Goal: Task Accomplishment & Management: Manage account settings

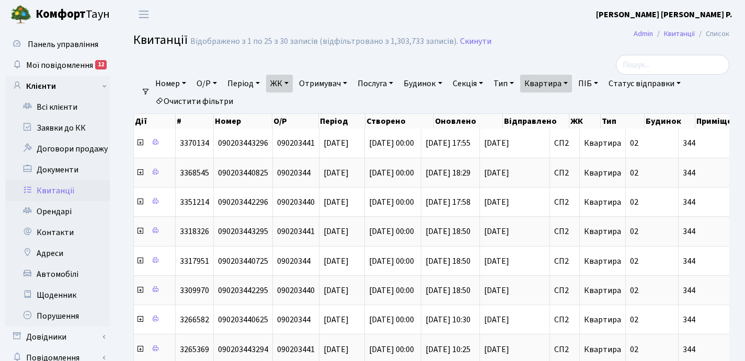
select select "25"
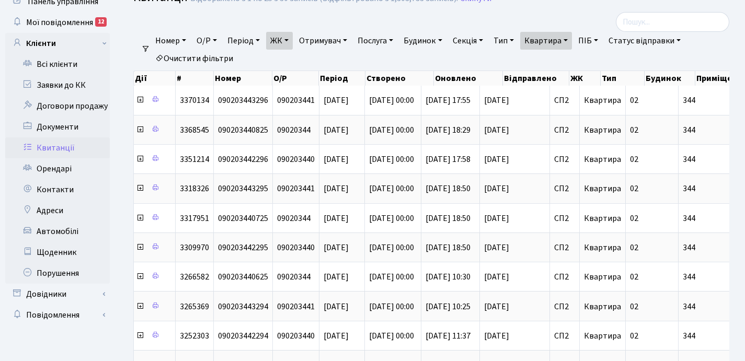
click at [572, 36] on link "Квартира" at bounding box center [546, 41] width 52 height 18
type input "3"
type input "196"
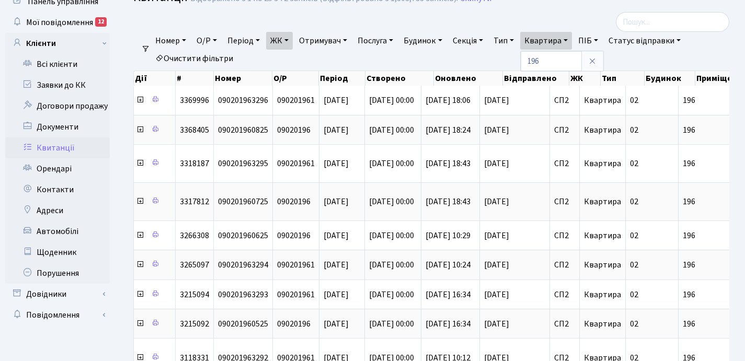
click at [290, 39] on link "ЖК" at bounding box center [279, 41] width 27 height 18
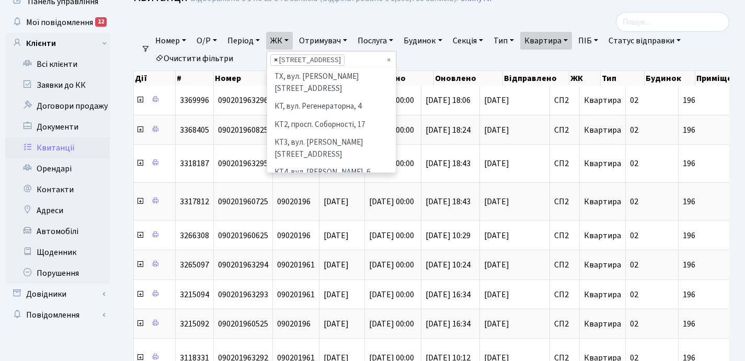
scroll to position [163, 0]
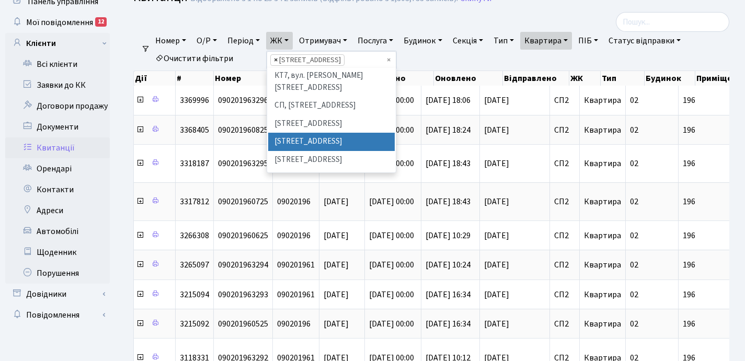
click at [278, 59] on span "×" at bounding box center [276, 60] width 4 height 10
select select
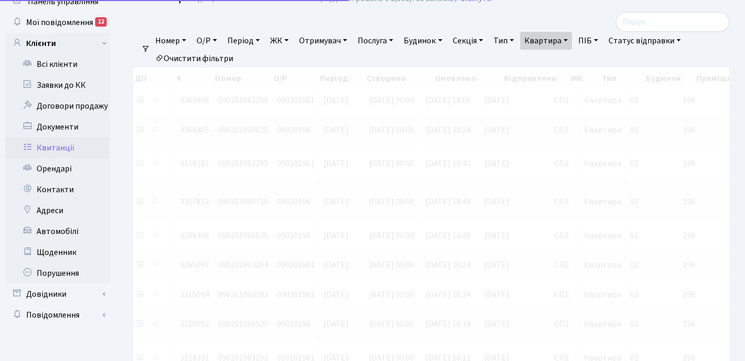
click at [289, 41] on link "ЖК" at bounding box center [279, 41] width 27 height 18
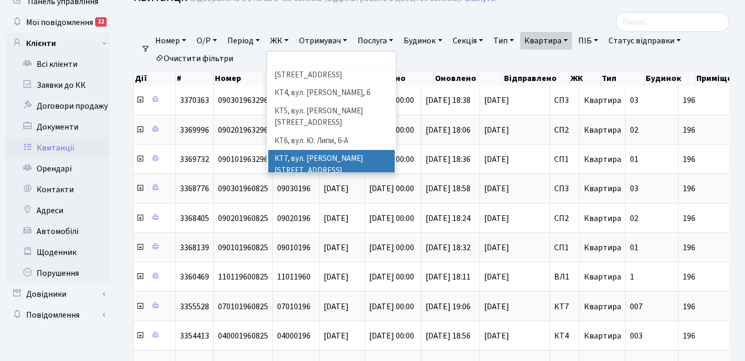
scroll to position [151, 0]
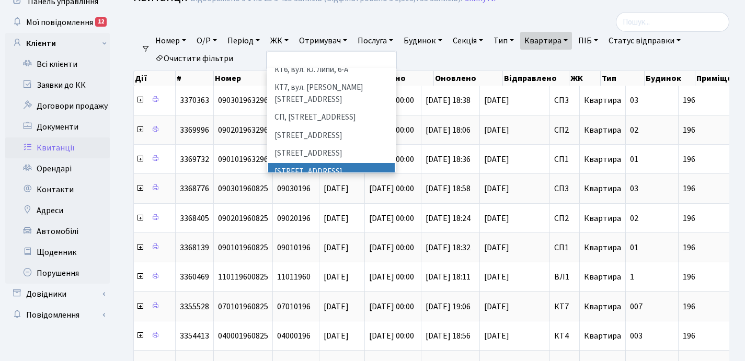
click at [324, 163] on li "[STREET_ADDRESS]" at bounding box center [331, 172] width 127 height 18
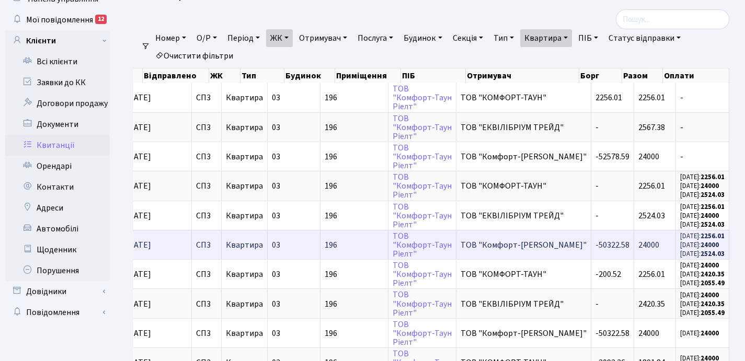
scroll to position [51, 0]
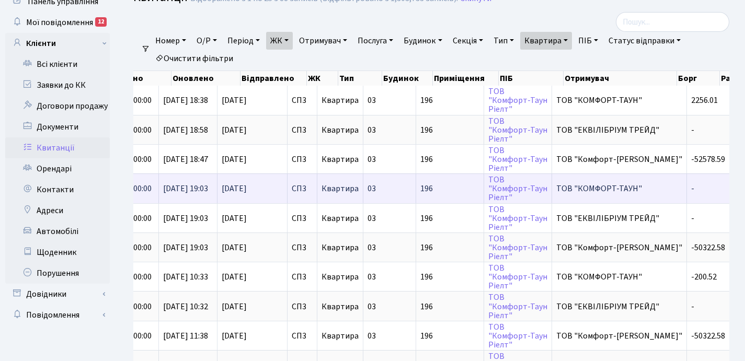
scroll to position [0, 228]
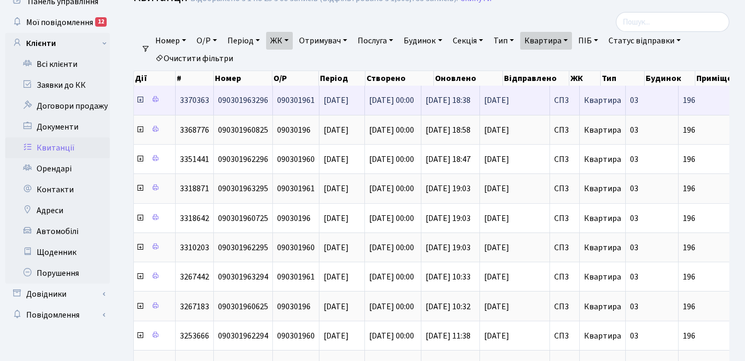
click at [139, 101] on icon at bounding box center [140, 100] width 8 height 8
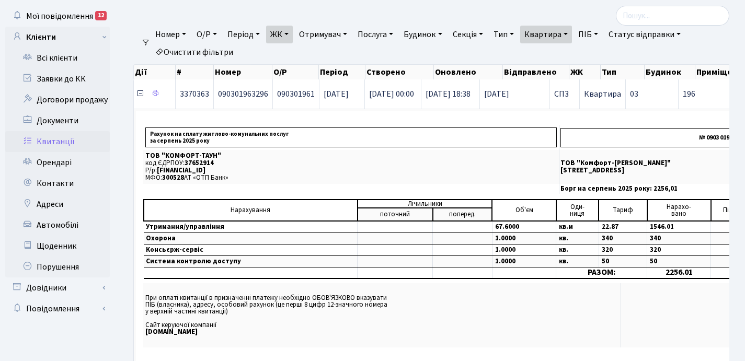
click at [140, 95] on icon at bounding box center [140, 93] width 8 height 8
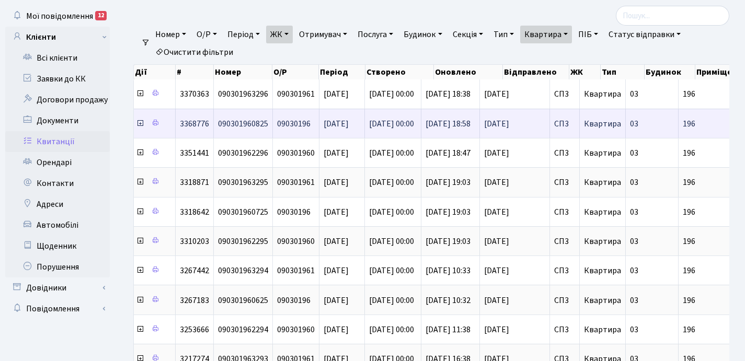
click at [140, 124] on icon at bounding box center [140, 123] width 8 height 8
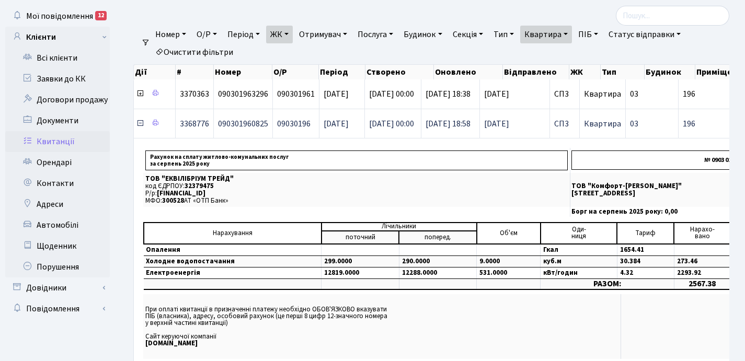
click at [140, 124] on icon at bounding box center [140, 123] width 8 height 8
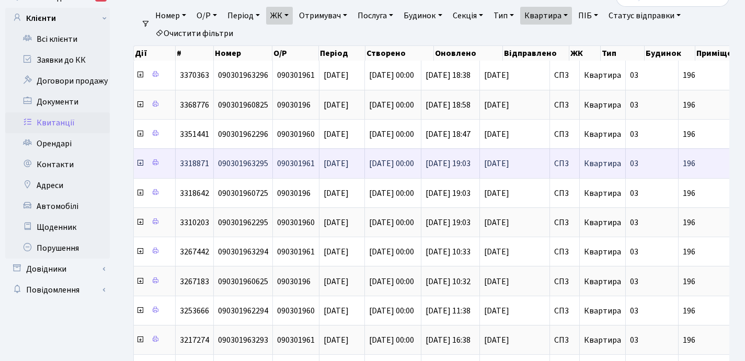
click at [140, 165] on icon at bounding box center [140, 163] width 8 height 8
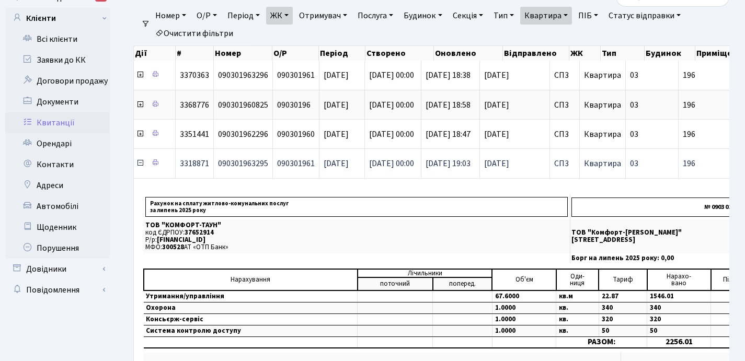
click at [140, 165] on icon at bounding box center [140, 163] width 8 height 8
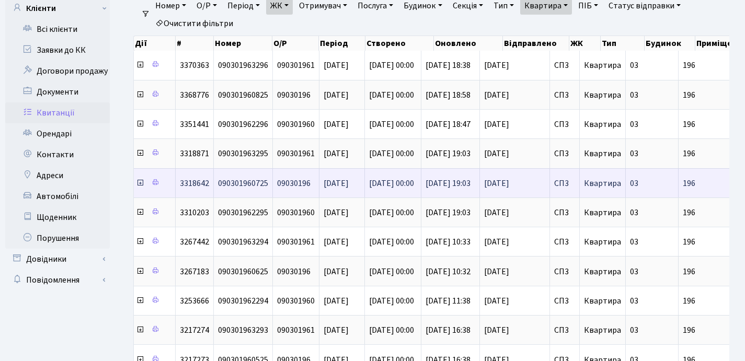
click at [140, 183] on icon at bounding box center [140, 183] width 8 height 8
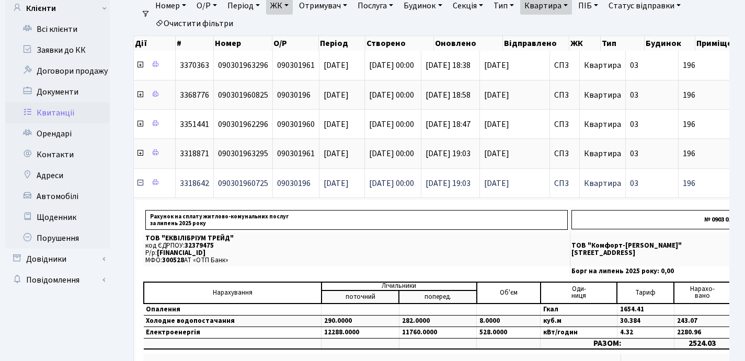
click at [140, 183] on icon at bounding box center [140, 183] width 8 height 8
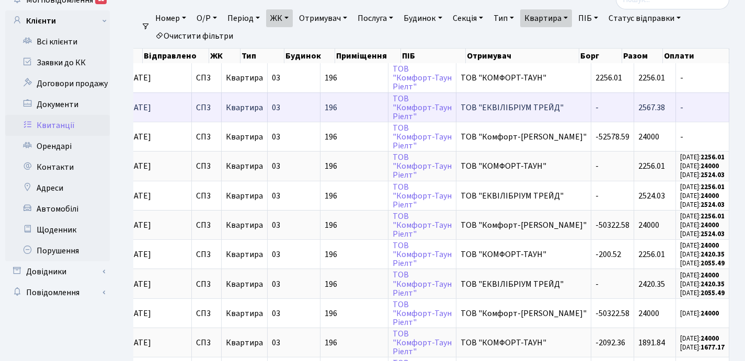
scroll to position [0, 0]
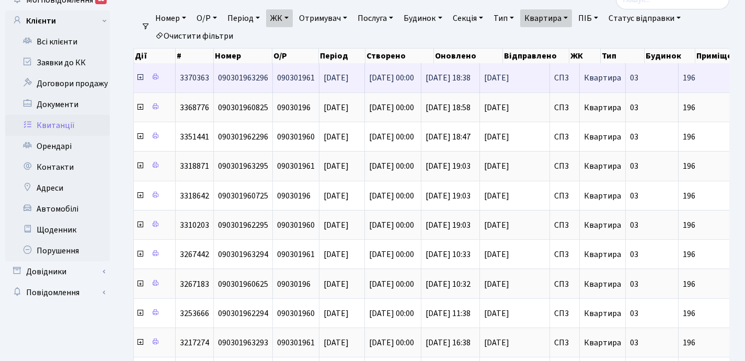
click at [140, 79] on icon at bounding box center [140, 77] width 8 height 8
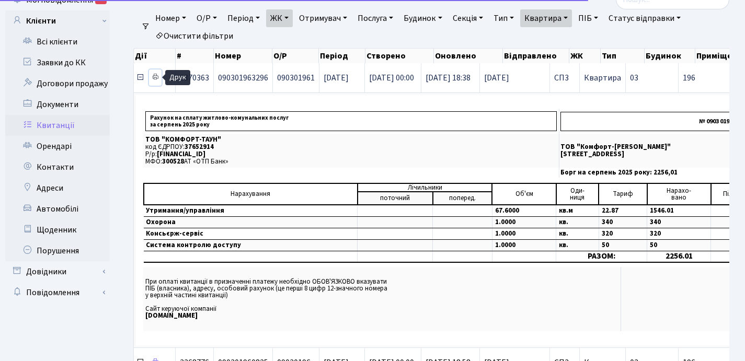
click at [156, 78] on icon at bounding box center [155, 76] width 7 height 7
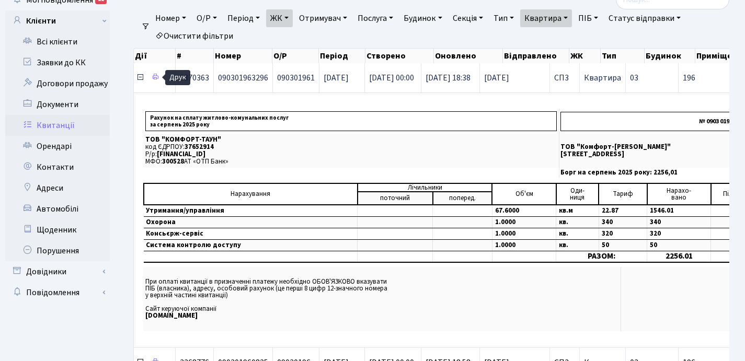
click at [141, 78] on icon at bounding box center [140, 77] width 8 height 8
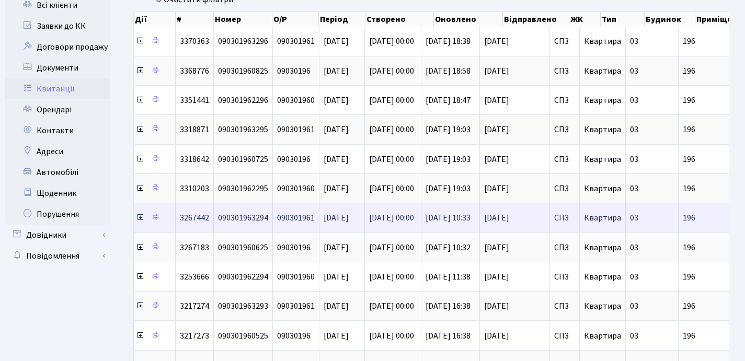
scroll to position [123, 0]
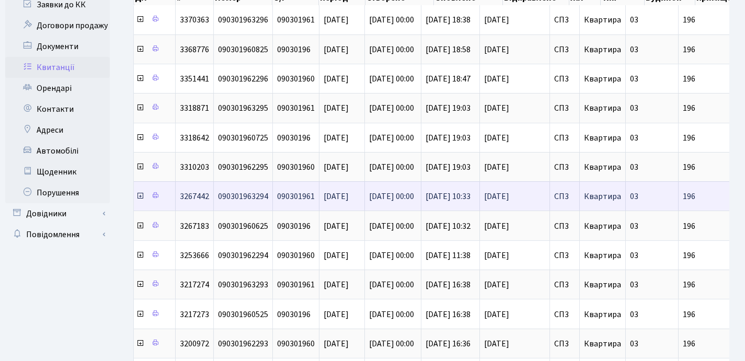
click at [139, 197] on icon at bounding box center [140, 196] width 8 height 8
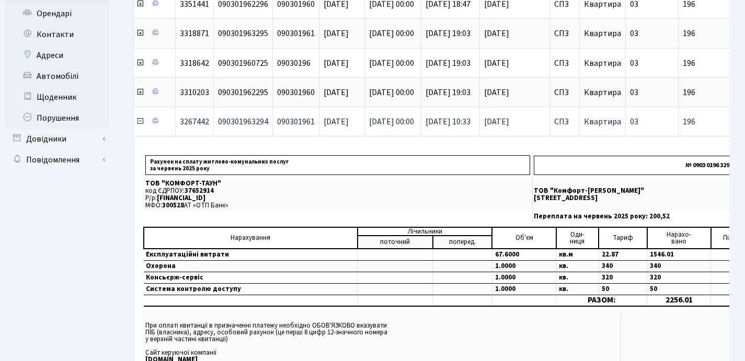
scroll to position [200, 0]
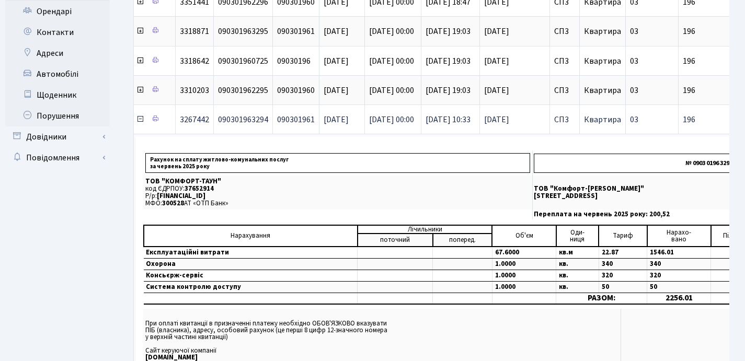
click at [140, 121] on icon at bounding box center [140, 119] width 8 height 8
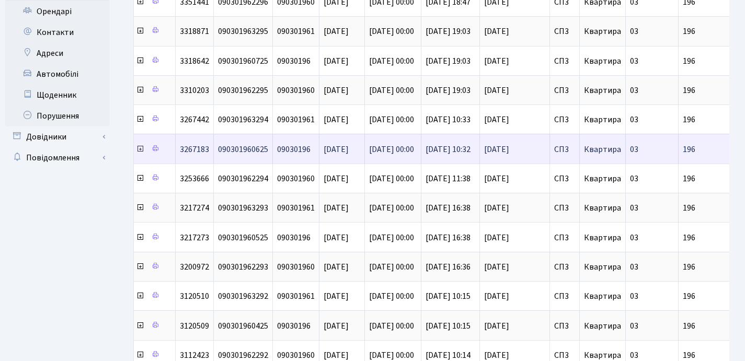
click at [141, 151] on icon at bounding box center [140, 149] width 8 height 8
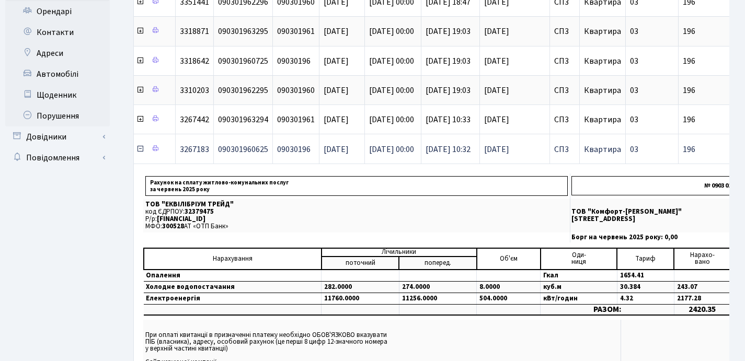
click at [140, 150] on icon at bounding box center [140, 149] width 8 height 8
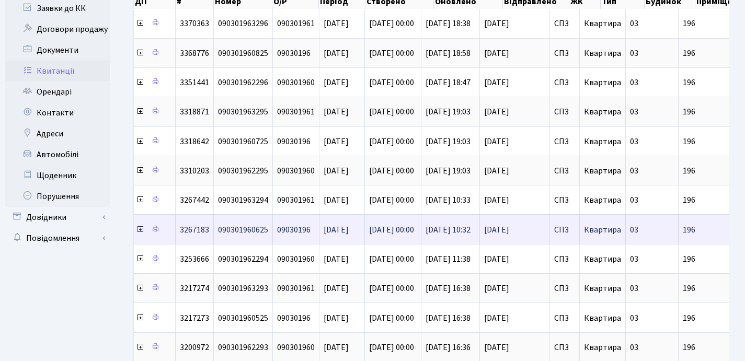
scroll to position [0, 0]
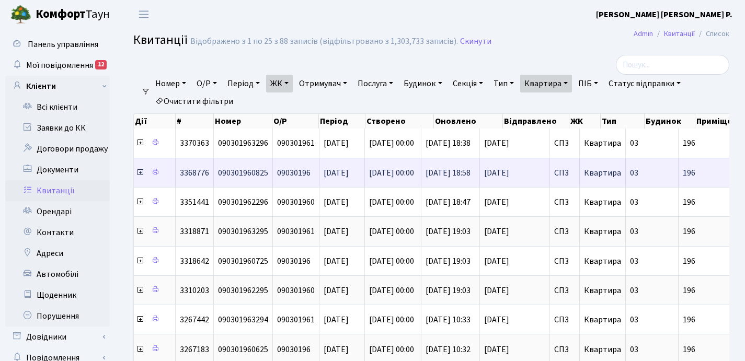
click at [142, 174] on icon at bounding box center [140, 172] width 8 height 8
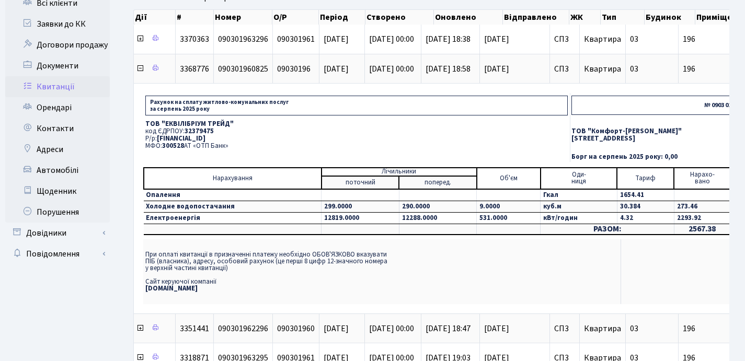
scroll to position [104, 0]
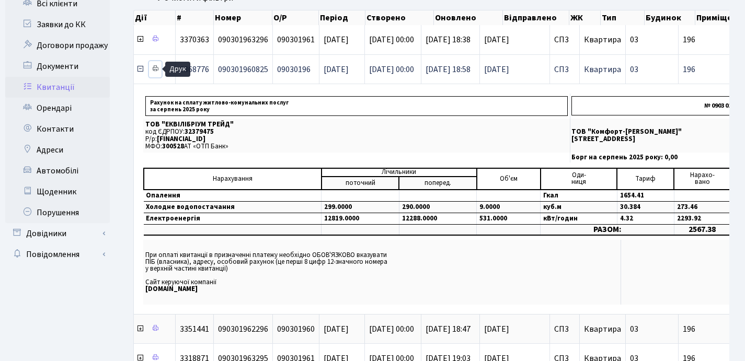
click at [156, 67] on icon at bounding box center [155, 68] width 7 height 7
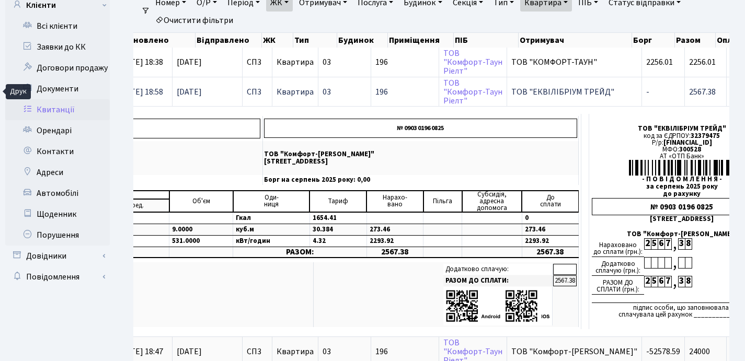
scroll to position [0, 0]
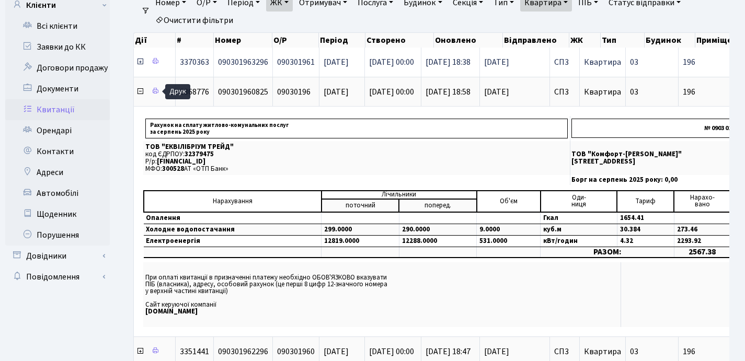
click at [140, 63] on icon at bounding box center [140, 62] width 8 height 8
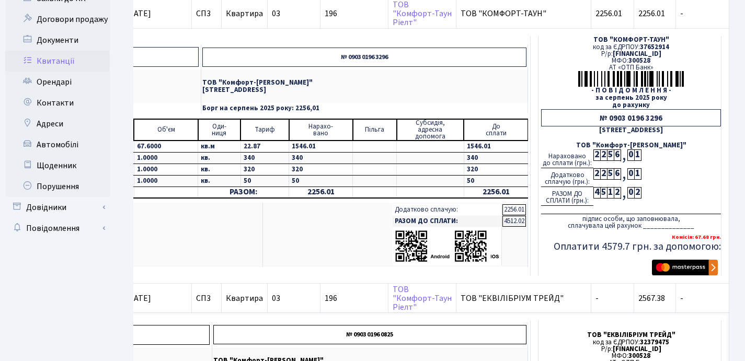
scroll to position [74, 0]
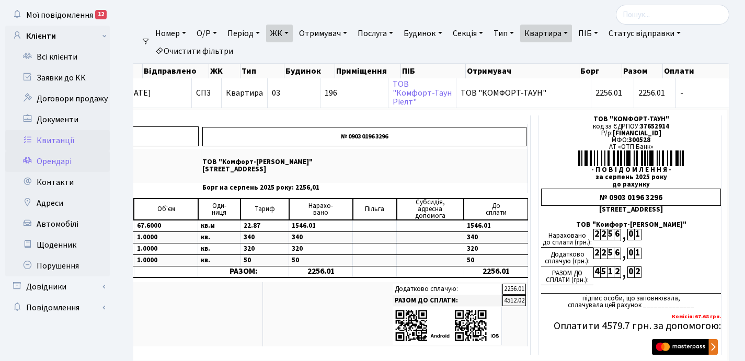
click at [56, 156] on link "Орендарі" at bounding box center [57, 161] width 105 height 21
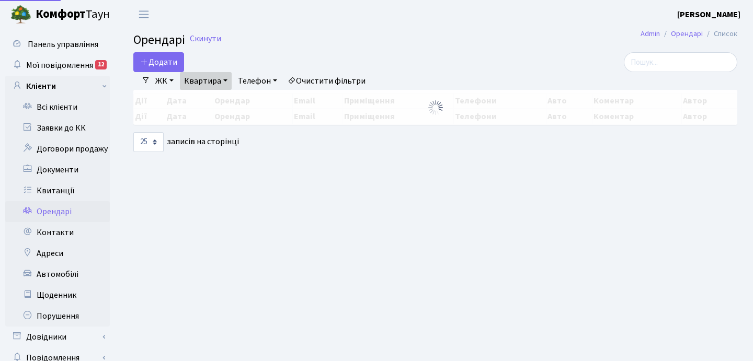
select select "25"
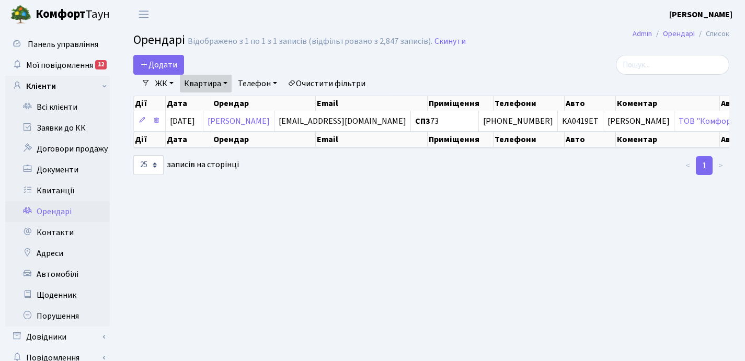
click at [227, 83] on link "Квартира" at bounding box center [206, 84] width 52 height 18
click at [214, 103] on input "73" at bounding box center [210, 104] width 61 height 20
type input "7"
type input "196"
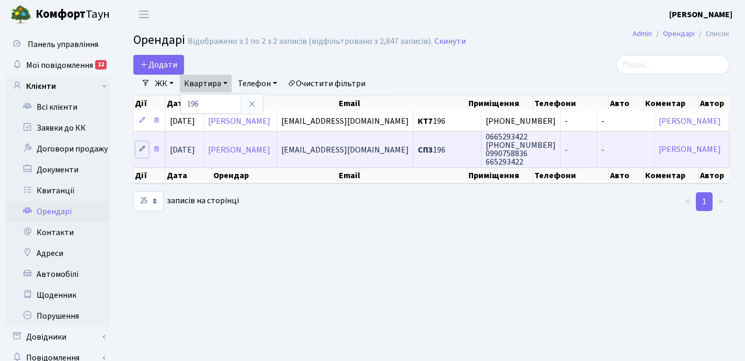
click at [140, 150] on icon at bounding box center [142, 148] width 7 height 7
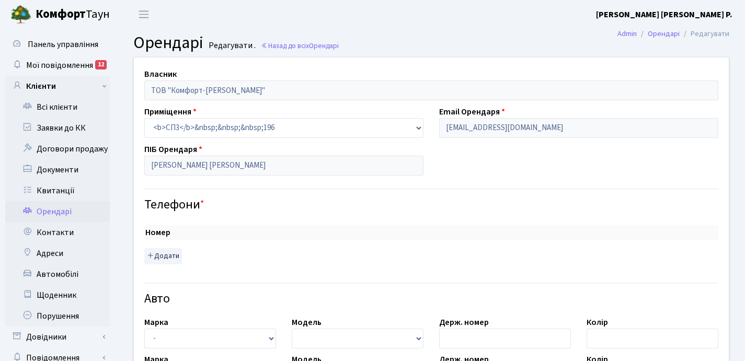
checkbox input "true"
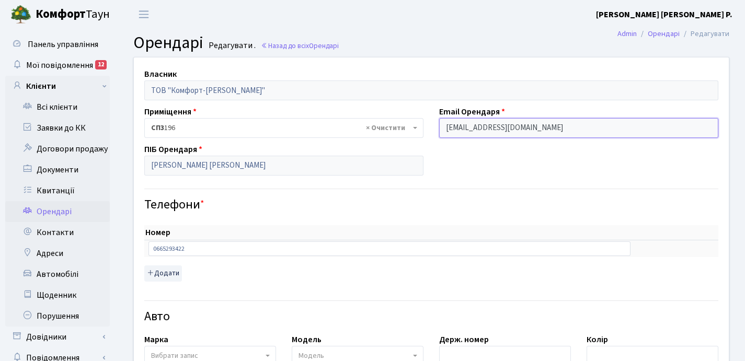
drag, startPoint x: 567, startPoint y: 127, endPoint x: 437, endPoint y: 129, distance: 129.2
click at [437, 129] on div "Email Орендаря work.semenoveugene@gmail.com" at bounding box center [579, 122] width 295 height 32
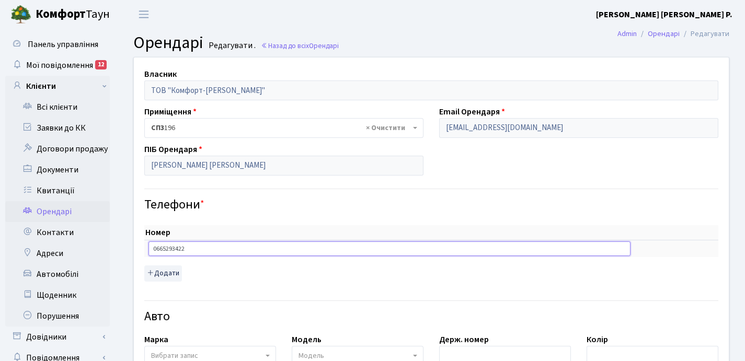
drag, startPoint x: 197, startPoint y: 248, endPoint x: 153, endPoint y: 250, distance: 44.0
click at [153, 250] on input "0665293422" at bounding box center [390, 249] width 482 height 15
click at [69, 187] on link "Квитанції" at bounding box center [57, 190] width 105 height 21
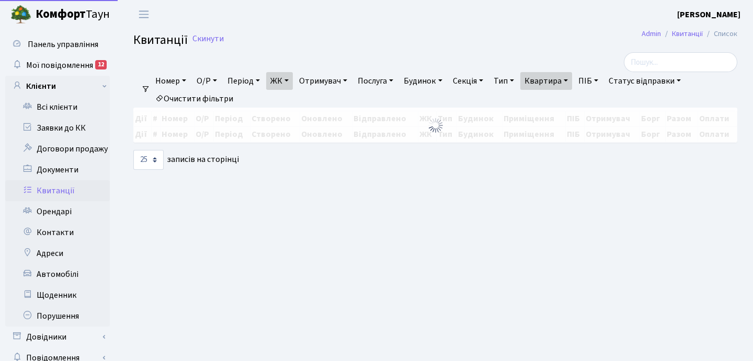
select select "25"
